Goal: Task Accomplishment & Management: Manage account settings

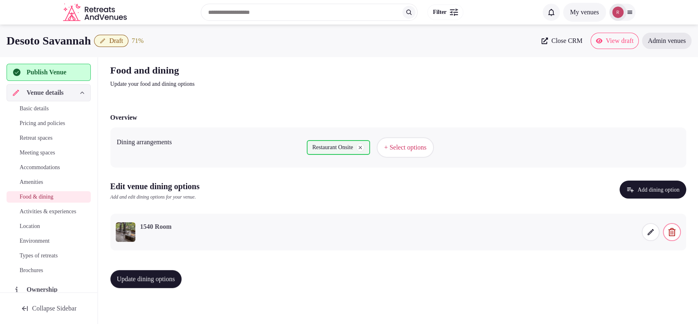
click at [21, 212] on span "Activities & experiences" at bounding box center [48, 212] width 56 height 8
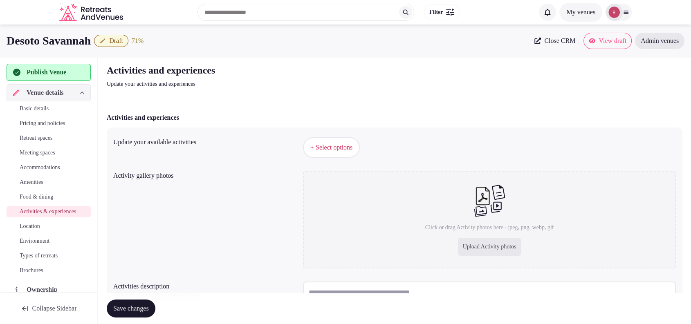
drag, startPoint x: 333, startPoint y: 132, endPoint x: 333, endPoint y: 143, distance: 11.0
click at [333, 134] on div "Update your available activities + Select options Activity gallery photos Click…" at bounding box center [395, 238] width 576 height 221
click at [333, 144] on span "+ Select options" at bounding box center [331, 147] width 42 height 9
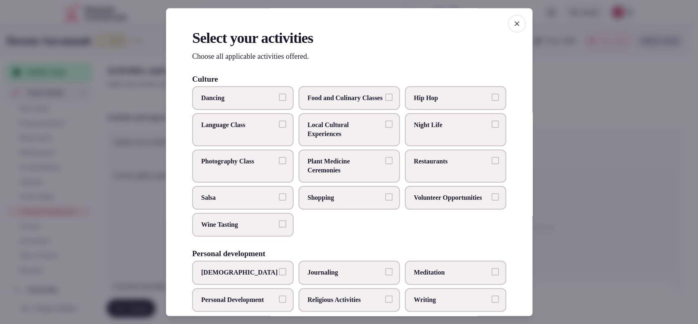
click at [336, 139] on span "Local Cultural Experiences" at bounding box center [344, 130] width 75 height 18
click at [385, 128] on button "Local Cultural Experiences" at bounding box center [388, 124] width 7 height 7
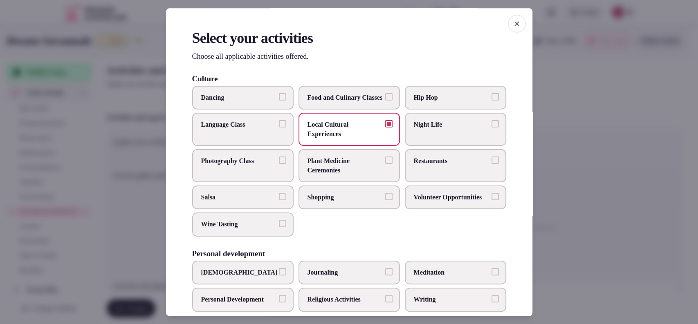
click at [356, 202] on span "Shopping" at bounding box center [344, 197] width 75 height 9
click at [385, 200] on button "Shopping" at bounding box center [388, 196] width 7 height 7
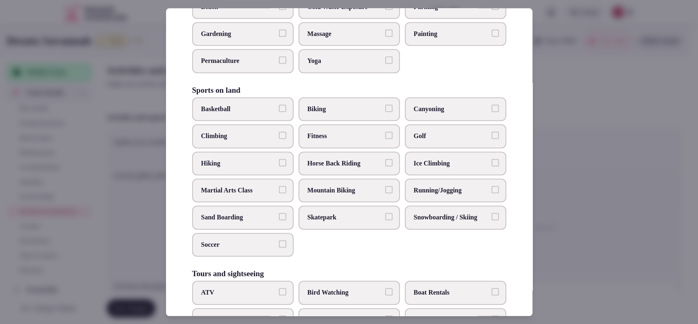
scroll to position [610, 0]
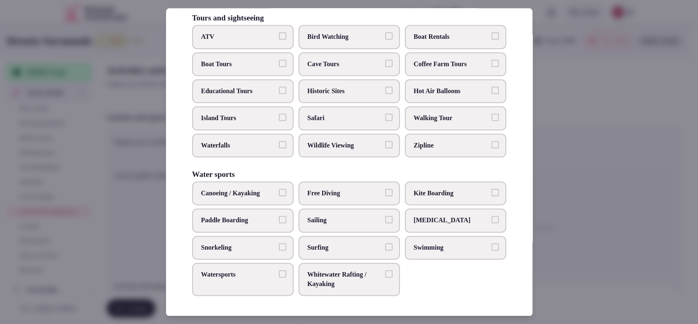
click at [414, 248] on span "Swimming" at bounding box center [451, 247] width 75 height 9
click at [491, 248] on button "Swimming" at bounding box center [494, 246] width 7 height 7
click at [437, 119] on span "Walking Tour" at bounding box center [451, 118] width 75 height 9
click at [491, 119] on button "Walking Tour" at bounding box center [494, 117] width 7 height 7
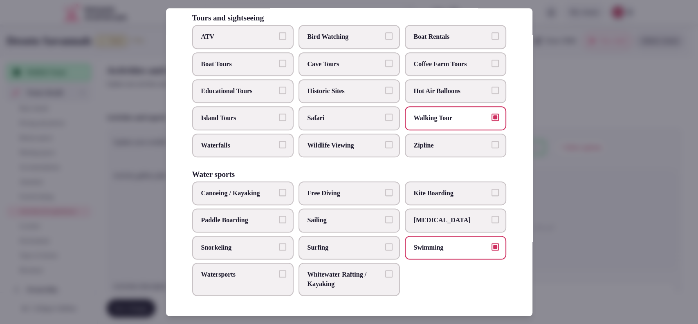
click at [341, 93] on span "Historic Sites" at bounding box center [344, 91] width 75 height 9
click at [385, 93] on button "Historic Sites" at bounding box center [388, 90] width 7 height 7
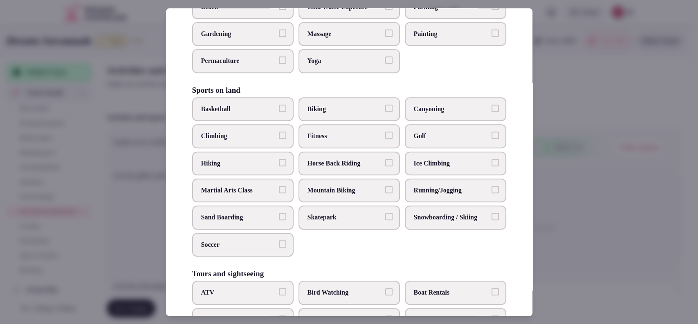
scroll to position [72, 0]
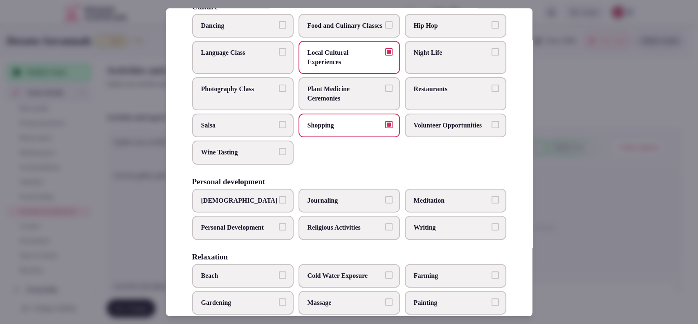
click at [418, 109] on label "Restaurants" at bounding box center [455, 94] width 101 height 33
click at [491, 92] on button "Restaurants" at bounding box center [494, 88] width 7 height 7
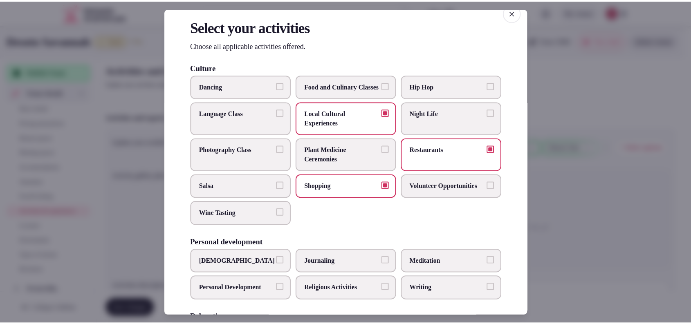
scroll to position [0, 0]
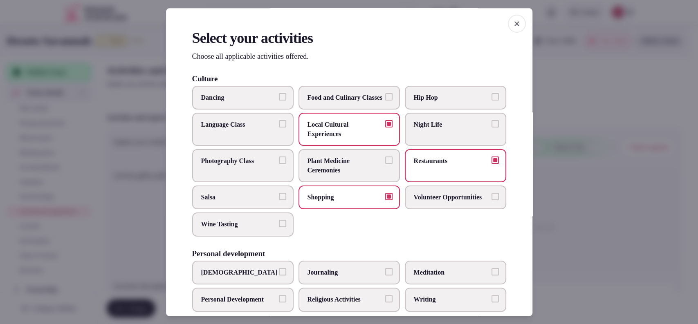
click at [592, 127] on div at bounding box center [349, 162] width 698 height 324
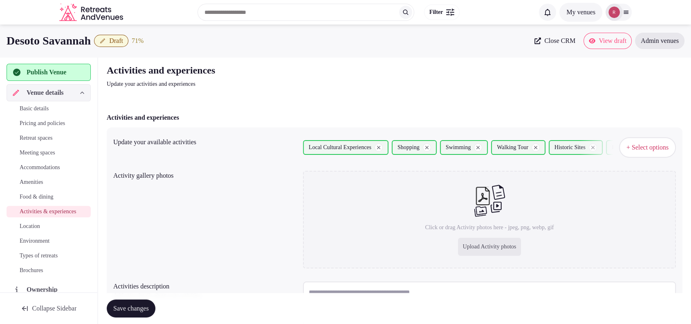
click at [472, 246] on div "Upload Activity photos" at bounding box center [489, 247] width 63 height 18
drag, startPoint x: 103, startPoint y: 36, endPoint x: 0, endPoint y: 42, distance: 103.6
click at [0, 42] on div "Desoto Savannah Draft 71 % Close CRM View draft Admin venues" at bounding box center [345, 41] width 691 height 16
copy h1 "Desoto Savannah"
click at [490, 251] on div "Upload Activity photos" at bounding box center [489, 247] width 63 height 18
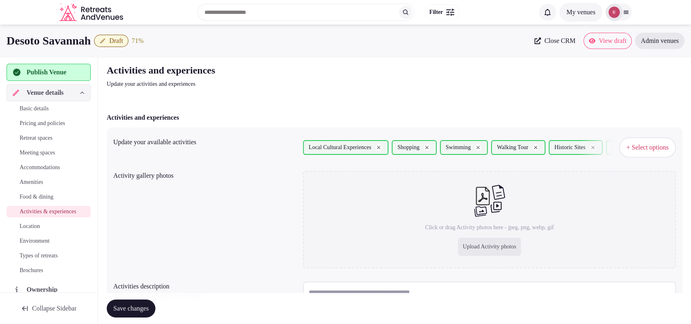
type input "**********"
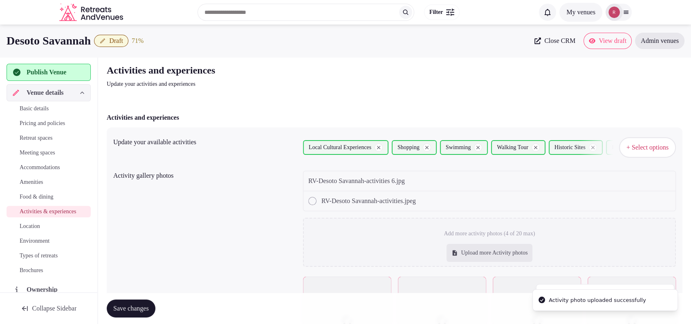
scroll to position [170, 0]
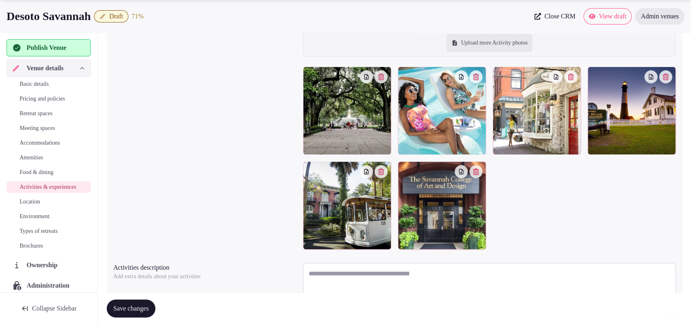
click at [338, 284] on textarea at bounding box center [489, 290] width 373 height 54
paste textarea "**********"
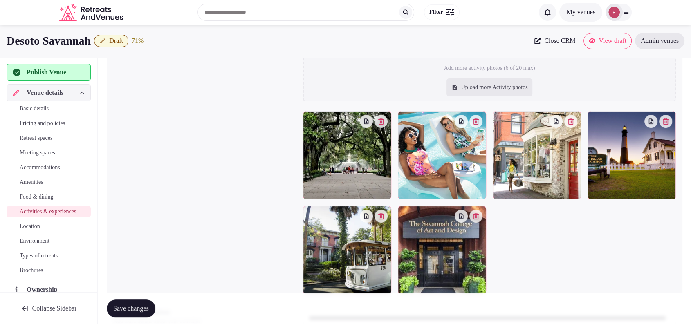
scroll to position [123, 0]
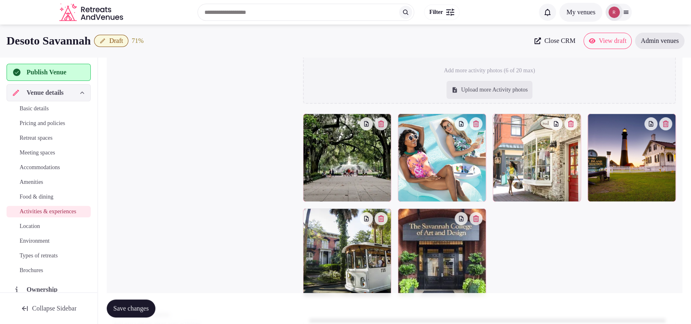
type textarea "**********"
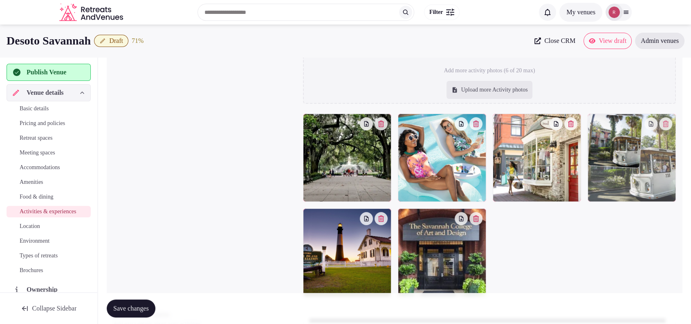
drag, startPoint x: 336, startPoint y: 256, endPoint x: 615, endPoint y: 187, distance: 287.1
click at [615, 187] on body "Search Popular Destinations Toscana, Italy Riviera Maya, Mexico Indonesia, Bali…" at bounding box center [345, 152] width 691 height 551
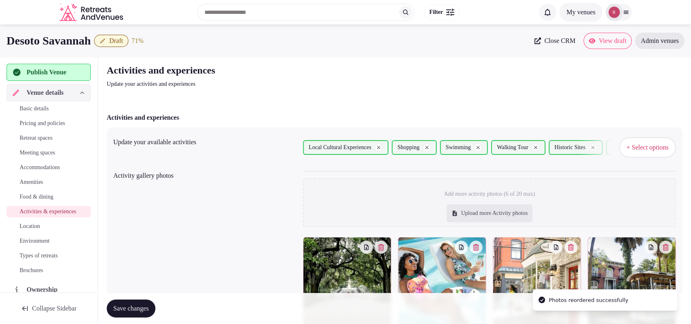
scroll to position [226, 0]
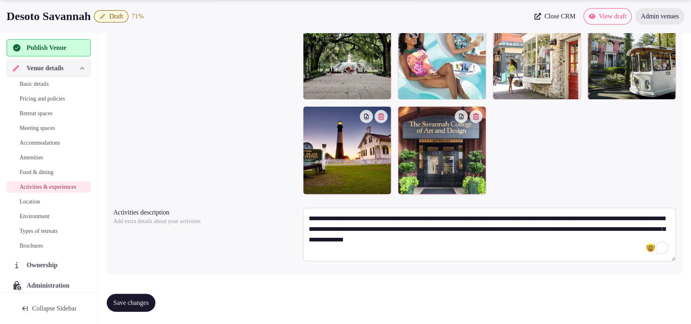
click at [149, 300] on span "Save changes" at bounding box center [131, 303] width 36 height 8
click at [34, 206] on span "Location" at bounding box center [30, 202] width 20 height 8
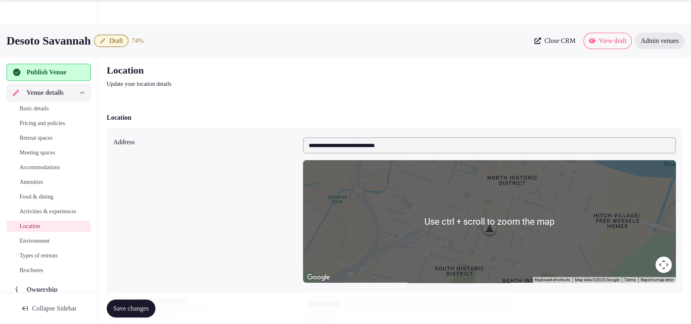
scroll to position [171, 0]
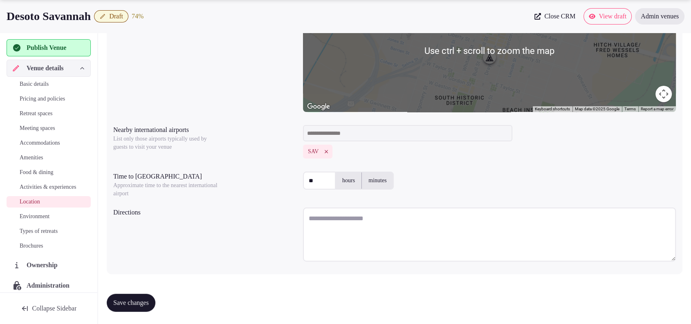
click at [475, 222] on textarea at bounding box center [489, 235] width 373 height 54
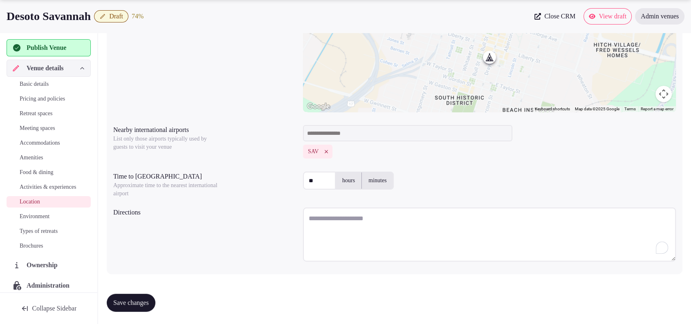
paste textarea "**********"
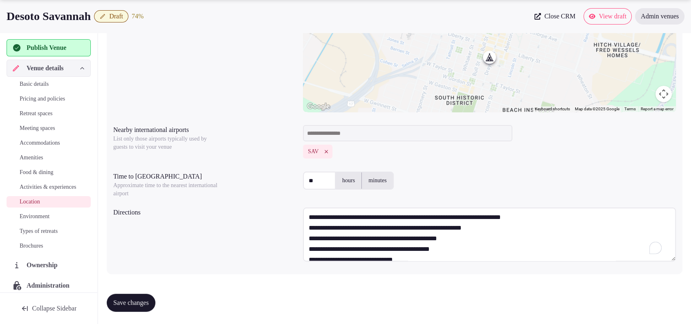
scroll to position [0, 0]
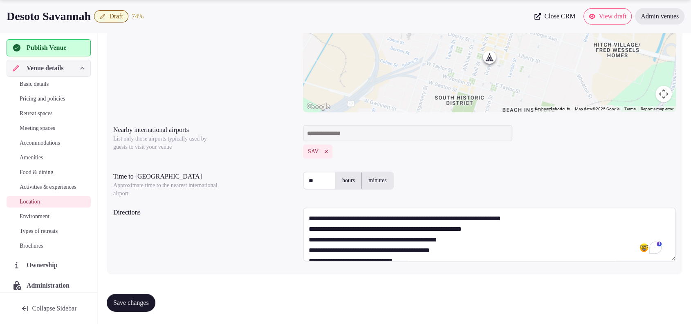
click at [594, 220] on textarea "**********" at bounding box center [489, 235] width 373 height 54
type textarea "**********"
click at [141, 299] on span "Save changes" at bounding box center [131, 303] width 36 height 8
click at [144, 294] on button "Save changes" at bounding box center [131, 303] width 49 height 18
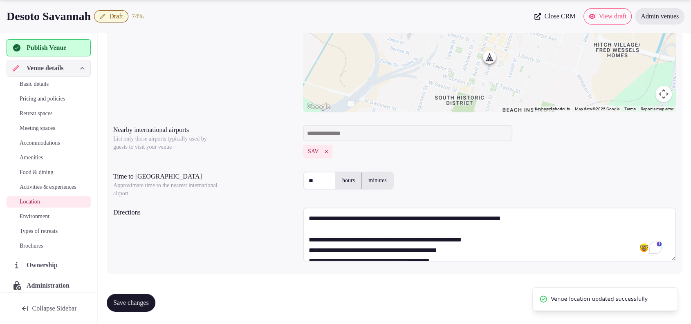
click at [40, 221] on span "Environment" at bounding box center [35, 217] width 30 height 8
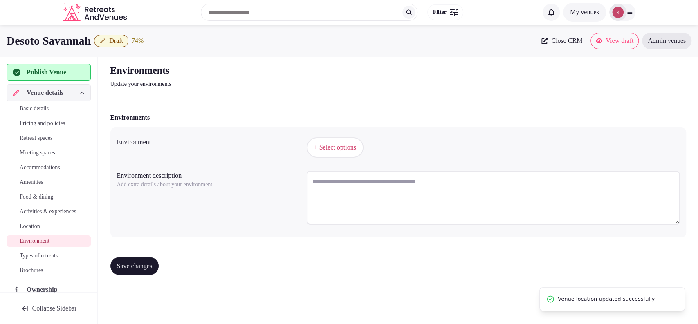
click at [345, 150] on span "+ Select options" at bounding box center [335, 147] width 42 height 9
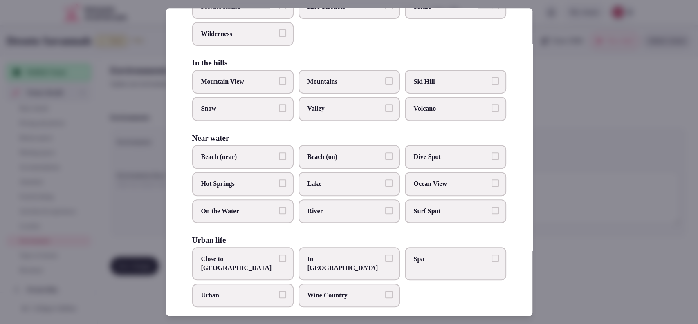
click at [287, 264] on label "Close to City Center" at bounding box center [242, 263] width 101 height 33
click at [286, 262] on button "Close to City Center" at bounding box center [282, 258] width 7 height 7
click at [588, 202] on div at bounding box center [349, 162] width 698 height 324
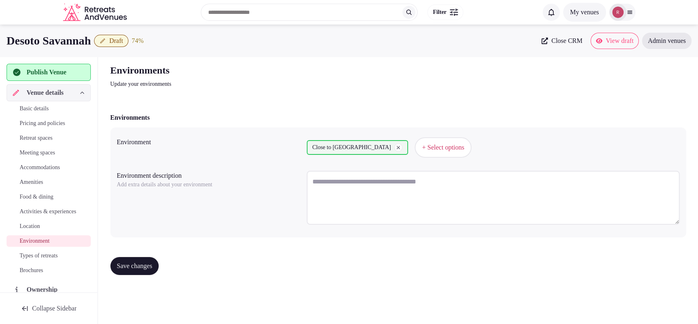
click at [135, 273] on button "Save changes" at bounding box center [134, 266] width 49 height 18
click at [116, 261] on button "Save changes" at bounding box center [134, 266] width 49 height 18
click at [32, 260] on span "Types of retreats" at bounding box center [39, 256] width 38 height 8
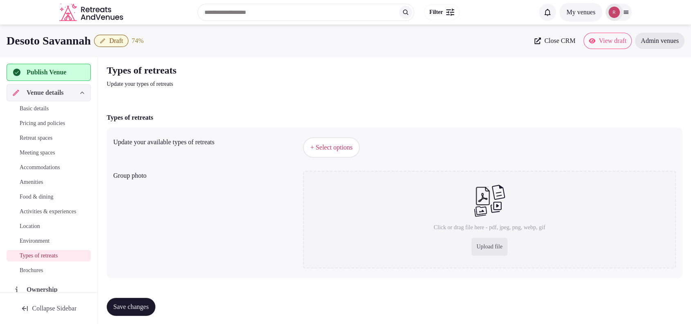
click at [333, 143] on span "+ Select options" at bounding box center [331, 147] width 42 height 9
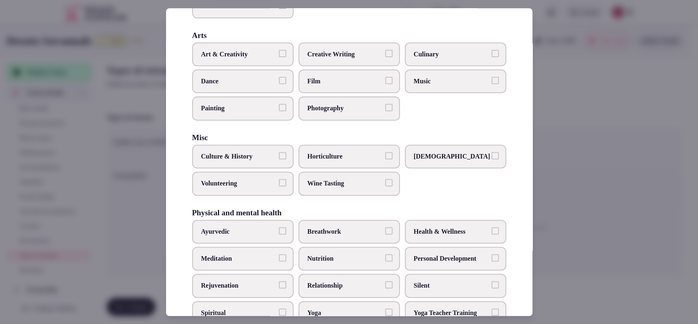
scroll to position [182, 0]
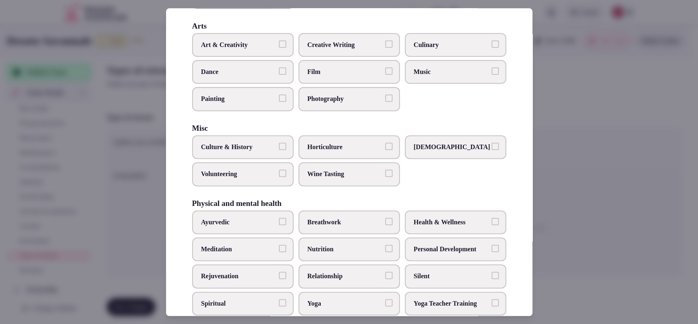
click at [254, 145] on span "Culture & History" at bounding box center [238, 147] width 75 height 9
click at [279, 145] on button "Culture & History" at bounding box center [282, 146] width 7 height 7
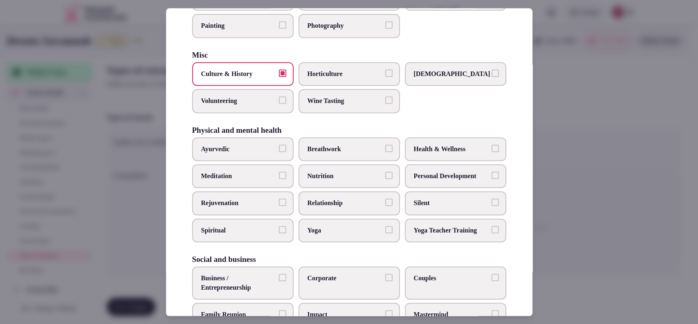
scroll to position [245, 0]
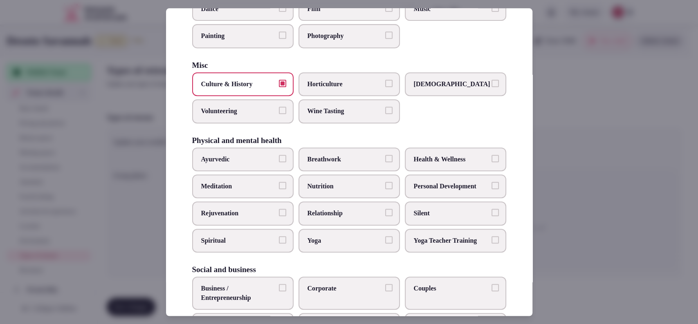
click at [460, 158] on span "Health & Wellness" at bounding box center [451, 159] width 75 height 9
click at [491, 158] on button "Health & Wellness" at bounding box center [494, 158] width 7 height 7
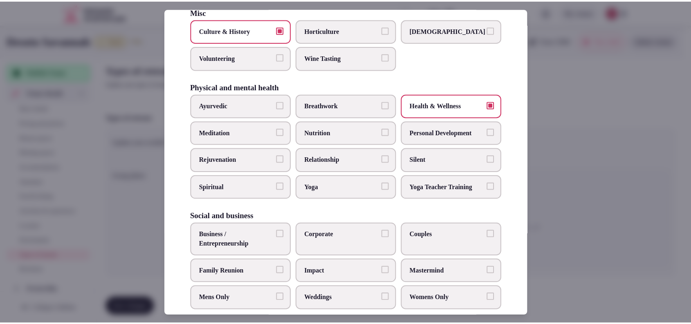
scroll to position [310, 0]
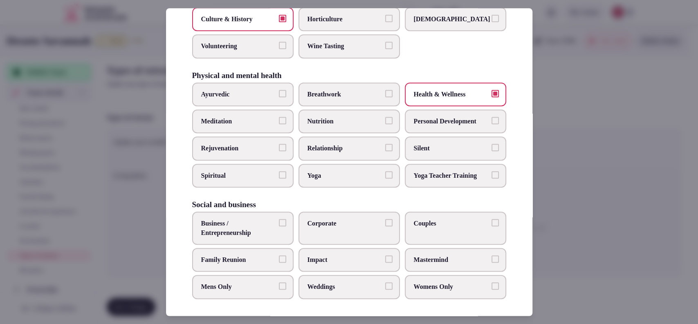
click at [262, 228] on span "Business / Entrepreneurship" at bounding box center [238, 228] width 75 height 18
click at [279, 226] on button "Business / Entrepreneurship" at bounding box center [282, 222] width 7 height 7
click at [441, 231] on label "Couples" at bounding box center [455, 228] width 101 height 33
click at [491, 226] on button "Couples" at bounding box center [494, 222] width 7 height 7
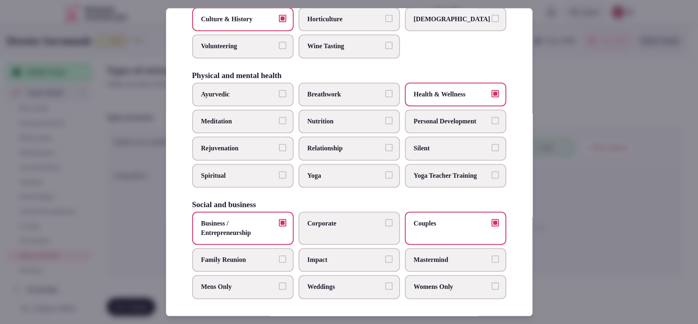
click at [262, 262] on label "Family Reunion" at bounding box center [242, 260] width 101 height 24
click at [279, 262] on button "Family Reunion" at bounding box center [282, 258] width 7 height 7
click at [315, 236] on label "Corporate" at bounding box center [348, 228] width 101 height 33
click at [385, 226] on button "Corporate" at bounding box center [388, 222] width 7 height 7
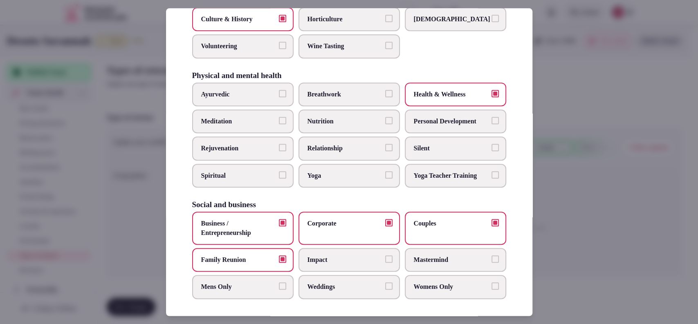
click at [564, 235] on div at bounding box center [349, 162] width 698 height 324
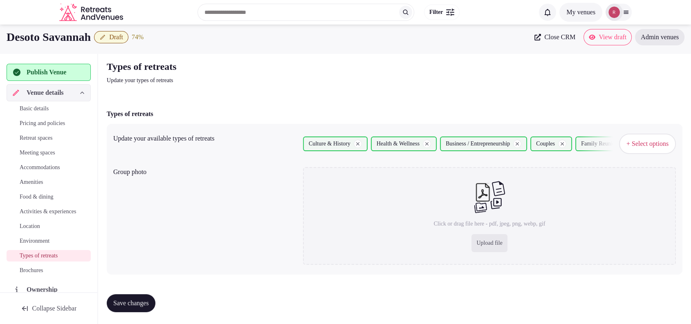
scroll to position [5, 0]
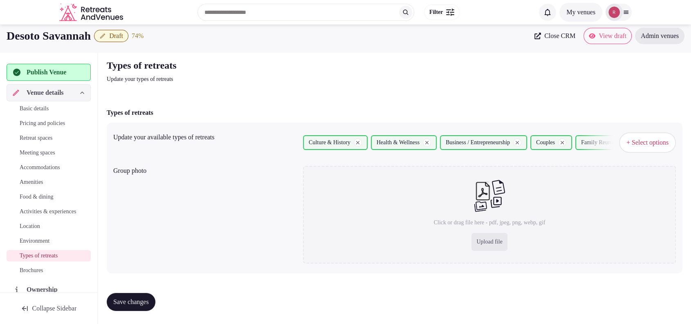
click at [155, 296] on button "Save changes" at bounding box center [131, 302] width 49 height 18
click at [150, 296] on button "Save changes" at bounding box center [131, 302] width 49 height 18
click at [43, 76] on span "Publish Venue" at bounding box center [47, 72] width 40 height 10
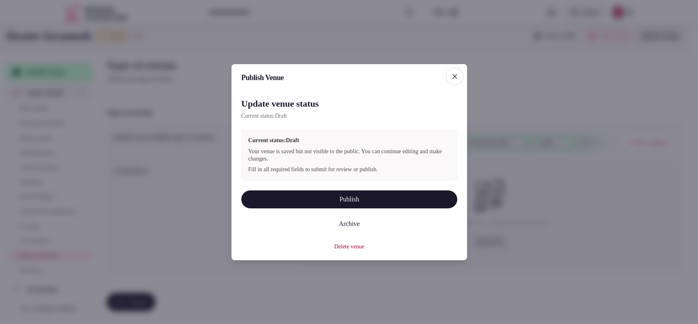
click at [309, 198] on button "Publish" at bounding box center [349, 199] width 216 height 18
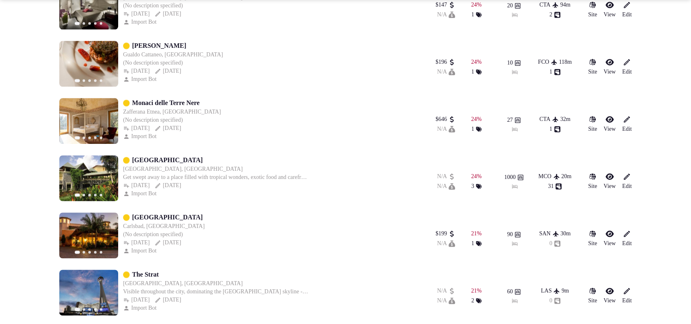
scroll to position [1304, 0]
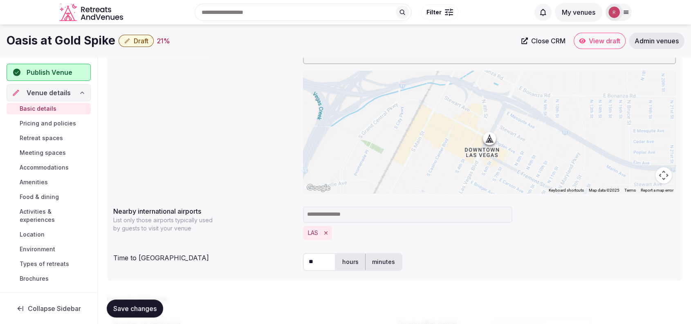
scroll to position [3, 0]
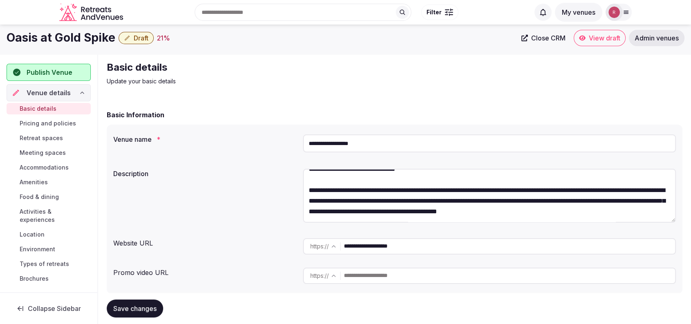
click at [407, 250] on input "**********" at bounding box center [509, 246] width 331 height 16
click at [543, 40] on span "Close CRM" at bounding box center [548, 38] width 34 height 8
click at [464, 114] on div "Basic Information" at bounding box center [395, 115] width 576 height 10
drag, startPoint x: 114, startPoint y: 41, endPoint x: 0, endPoint y: 42, distance: 114.5
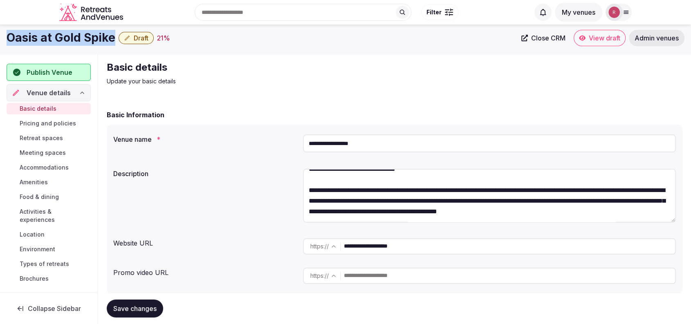
click at [0, 42] on div "Oasis at Gold Spike Draft 21 % Close CRM View draft Admin venues" at bounding box center [345, 38] width 691 height 16
copy h1 "Oasis at Gold Spike"
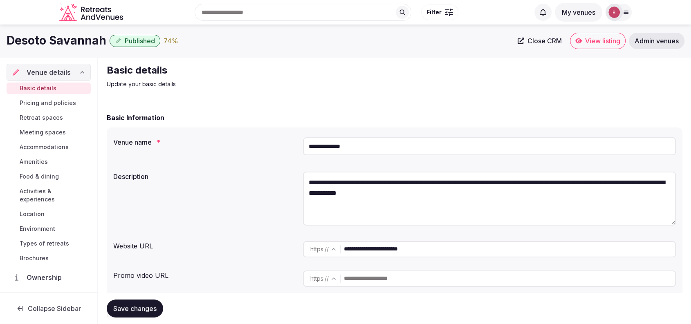
click at [585, 37] on span "View listing" at bounding box center [602, 41] width 35 height 8
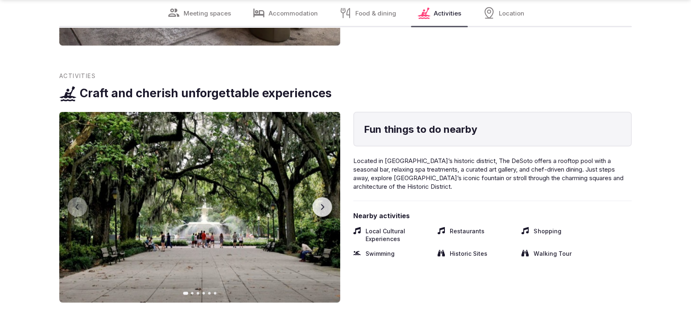
scroll to position [1721, 0]
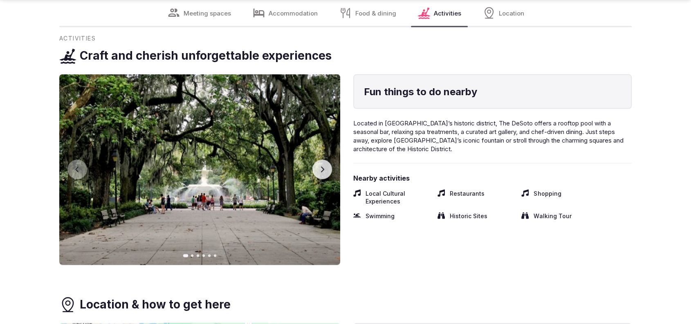
click at [325, 173] on button "Next slide" at bounding box center [322, 170] width 20 height 20
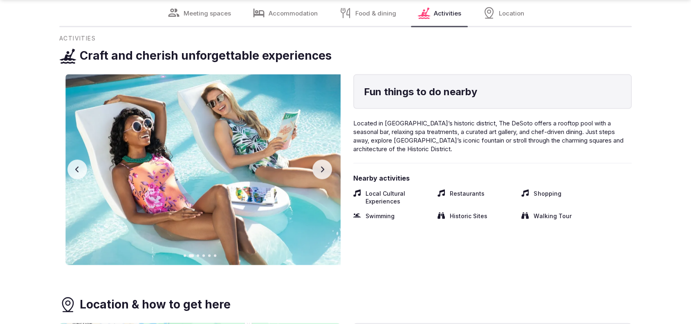
click at [325, 173] on button "Next slide" at bounding box center [322, 170] width 20 height 20
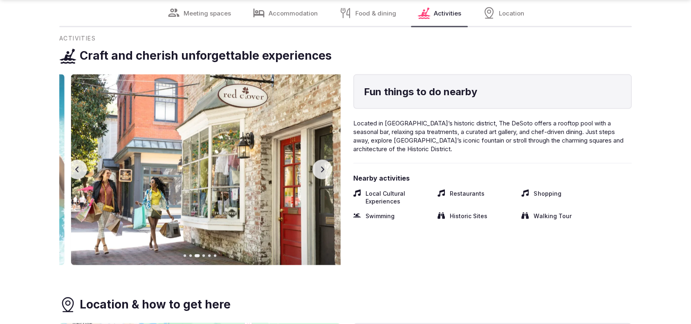
click at [325, 173] on button "Next slide" at bounding box center [322, 170] width 20 height 20
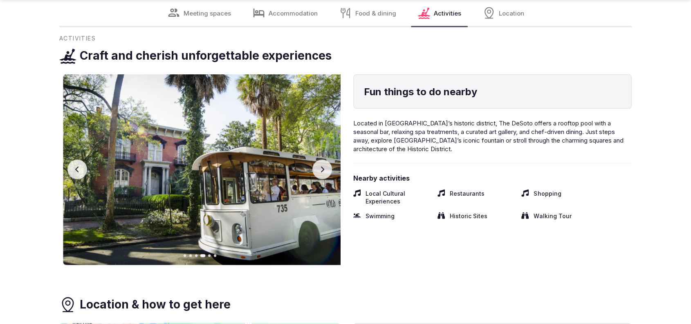
click at [325, 173] on button "Next slide" at bounding box center [322, 170] width 20 height 20
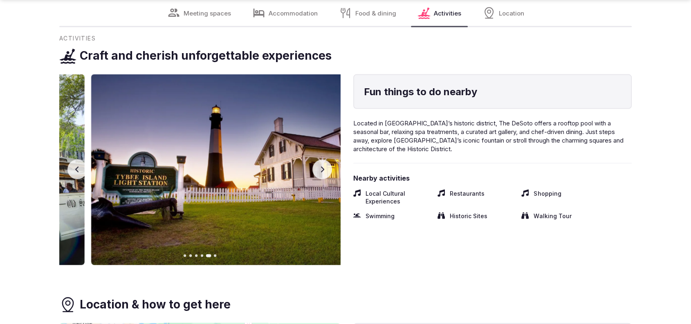
click at [325, 173] on button "Next slide" at bounding box center [322, 170] width 20 height 20
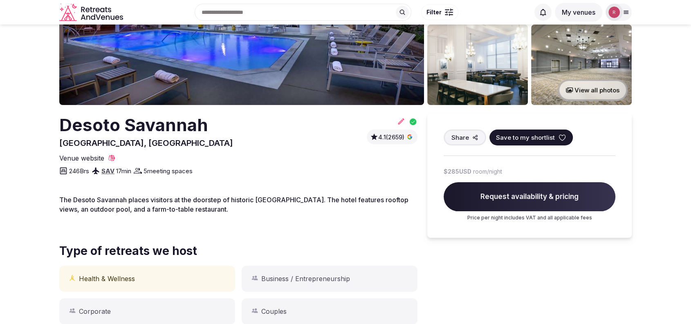
scroll to position [165, 0]
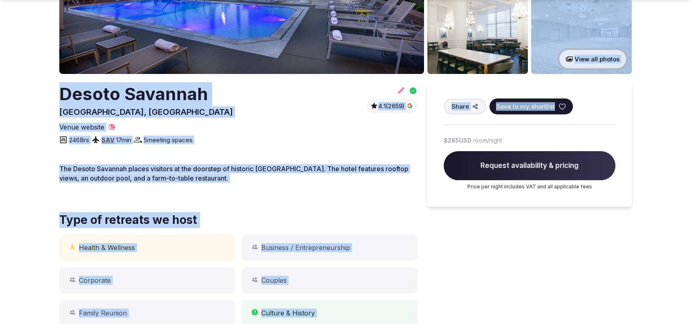
drag, startPoint x: 688, startPoint y: 55, endPoint x: 680, endPoint y: 87, distance: 33.6
click at [680, 87] on section "Recommended View all photos Desoto Savannah Savannah, United States 4.1 (2659) …" at bounding box center [345, 275] width 691 height 833
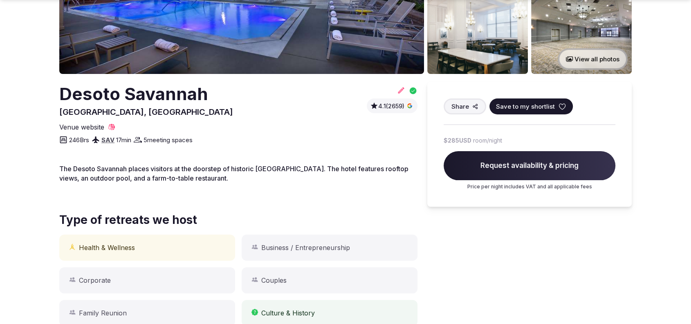
click at [676, 84] on section "Recommended View all photos Desoto Savannah Savannah, United States 4.1 (2659) …" at bounding box center [345, 275] width 691 height 833
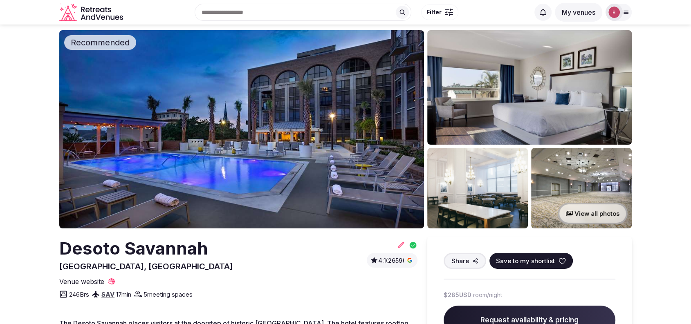
scroll to position [0, 0]
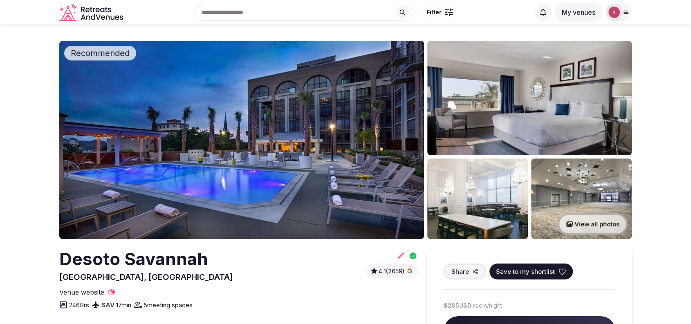
drag, startPoint x: 690, startPoint y: 25, endPoint x: 692, endPoint y: 40, distance: 14.8
click at [691, 40] on html "Search Popular Destinations Toscana, Italy Riviera Maya, Mexico Indonesia, Bali…" at bounding box center [345, 162] width 691 height 324
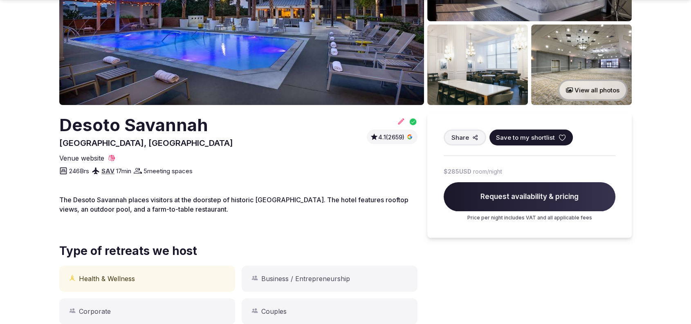
scroll to position [213, 0]
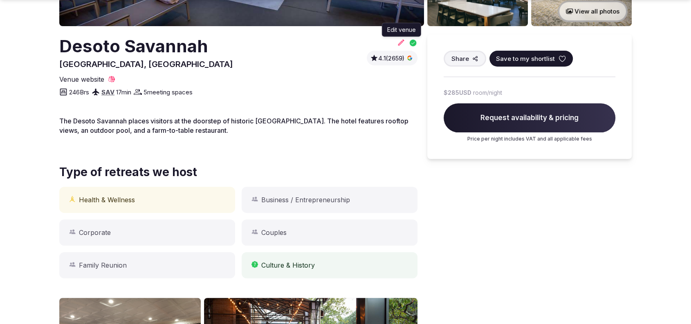
click at [397, 44] on icon at bounding box center [401, 42] width 8 height 8
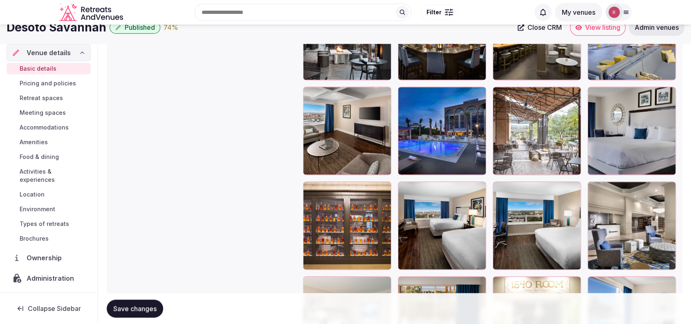
scroll to position [851, 0]
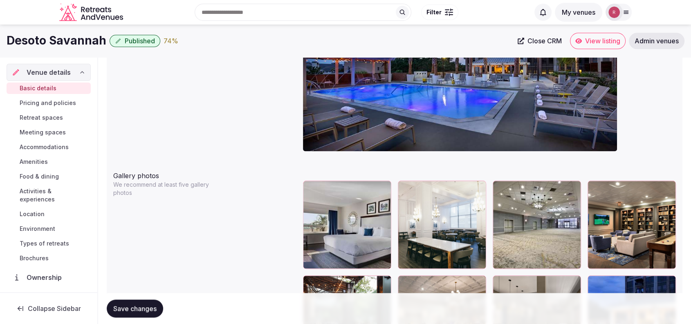
click at [34, 129] on span "Meeting spaces" at bounding box center [43, 132] width 46 height 8
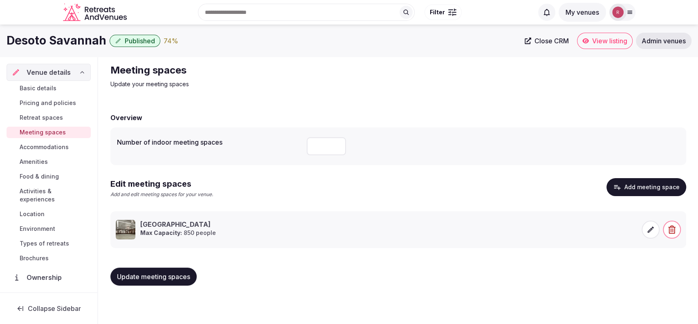
click at [645, 229] on span at bounding box center [650, 230] width 18 height 18
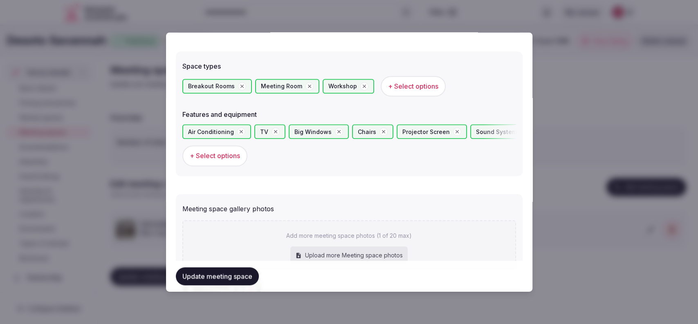
scroll to position [575, 0]
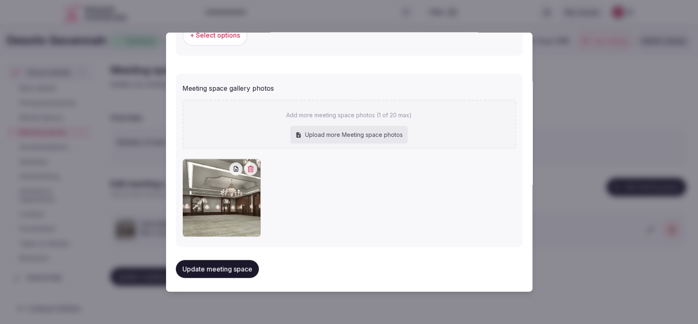
click at [247, 170] on icon "button" at bounding box center [250, 169] width 7 height 7
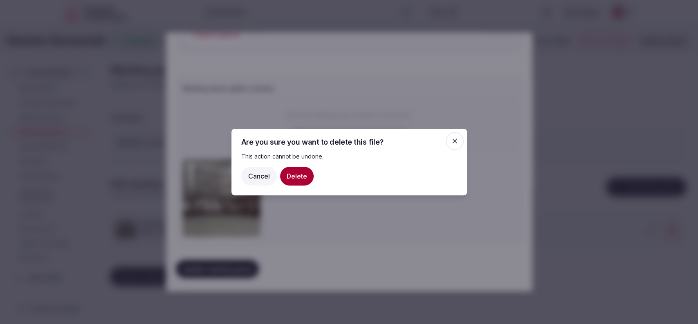
click at [291, 181] on button "Delete" at bounding box center [297, 176] width 34 height 19
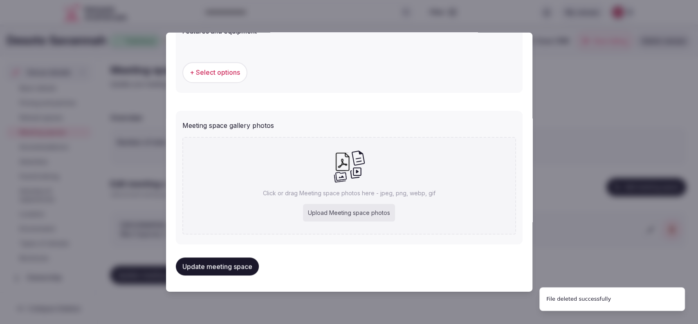
scroll to position [536, 0]
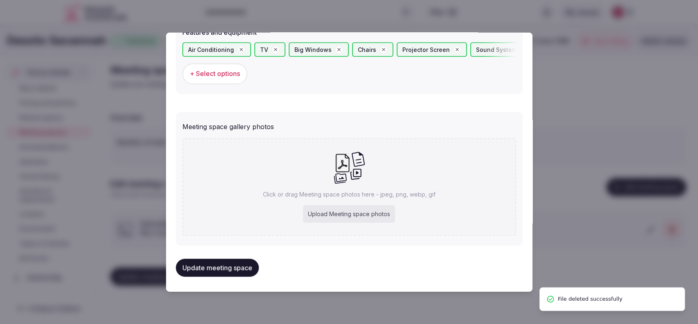
click at [334, 214] on div "Upload Meeting space photos" at bounding box center [349, 214] width 92 height 18
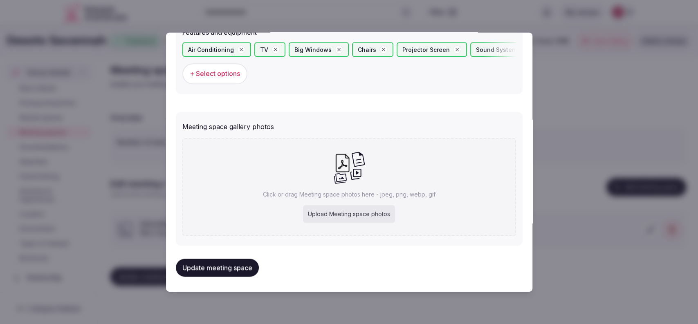
type input "**********"
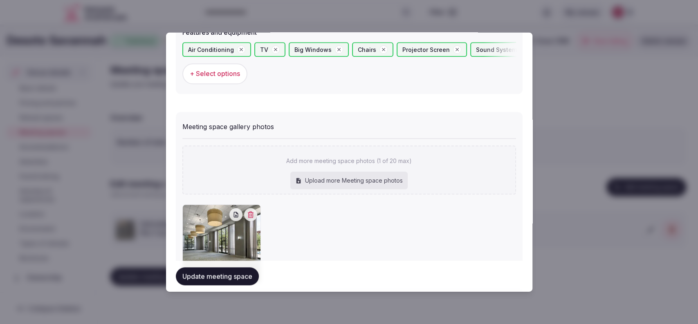
click at [193, 286] on div "Update meeting space" at bounding box center [349, 276] width 347 height 31
click at [194, 280] on button "Update meeting space" at bounding box center [217, 276] width 83 height 18
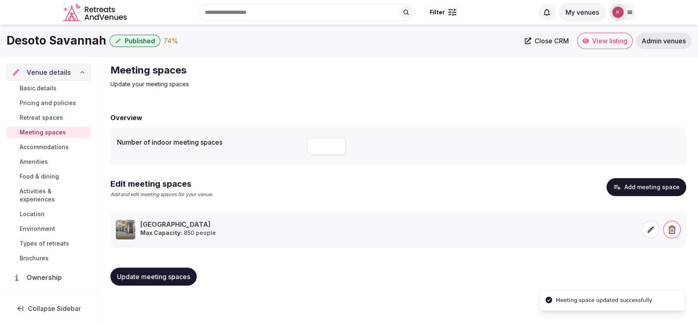
click at [160, 278] on span "Update meeting spaces" at bounding box center [153, 277] width 73 height 8
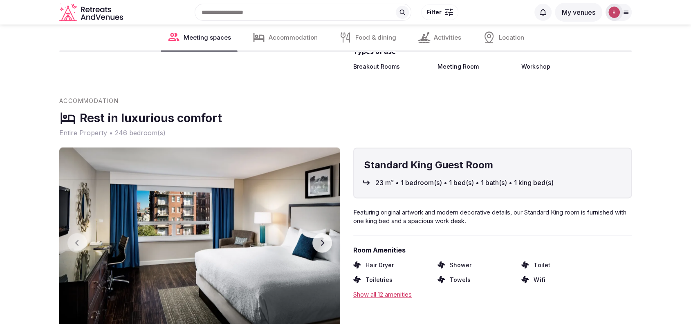
scroll to position [851, 0]
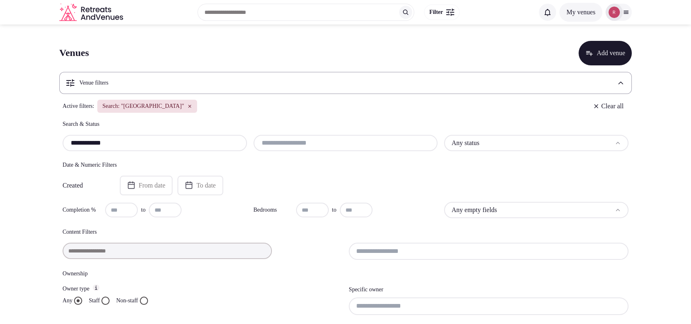
click at [188, 105] on icon "button" at bounding box center [189, 106] width 2 height 2
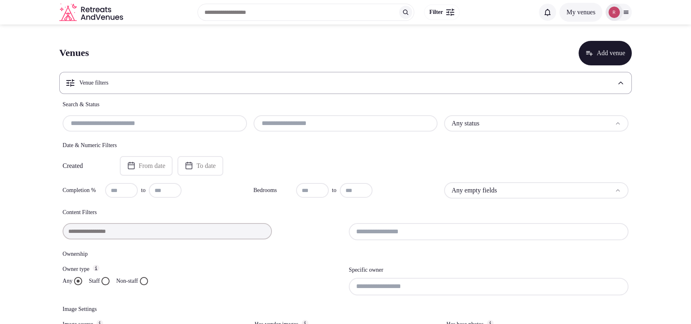
click at [103, 130] on div at bounding box center [155, 123] width 184 height 16
click at [103, 125] on input "text" at bounding box center [155, 124] width 178 height 10
paste input "**********"
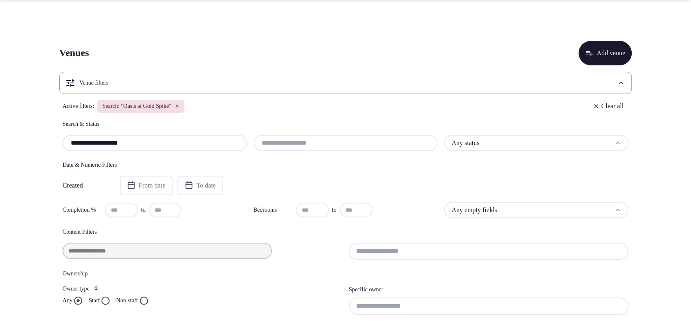
scroll to position [191, 0]
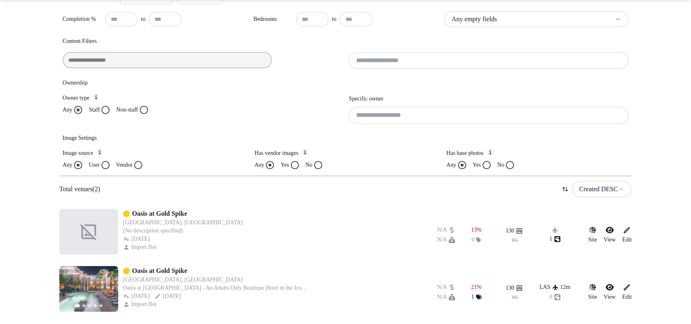
type input "**********"
drag, startPoint x: 198, startPoint y: 212, endPoint x: 123, endPoint y: 209, distance: 75.3
click at [123, 209] on div "Draft Draft Oasis at Gold Spike [GEOGRAPHIC_DATA], [GEOGRAPHIC_DATA] (No descri…" at bounding box center [233, 232] width 348 height 46
